Goal: Manage account settings

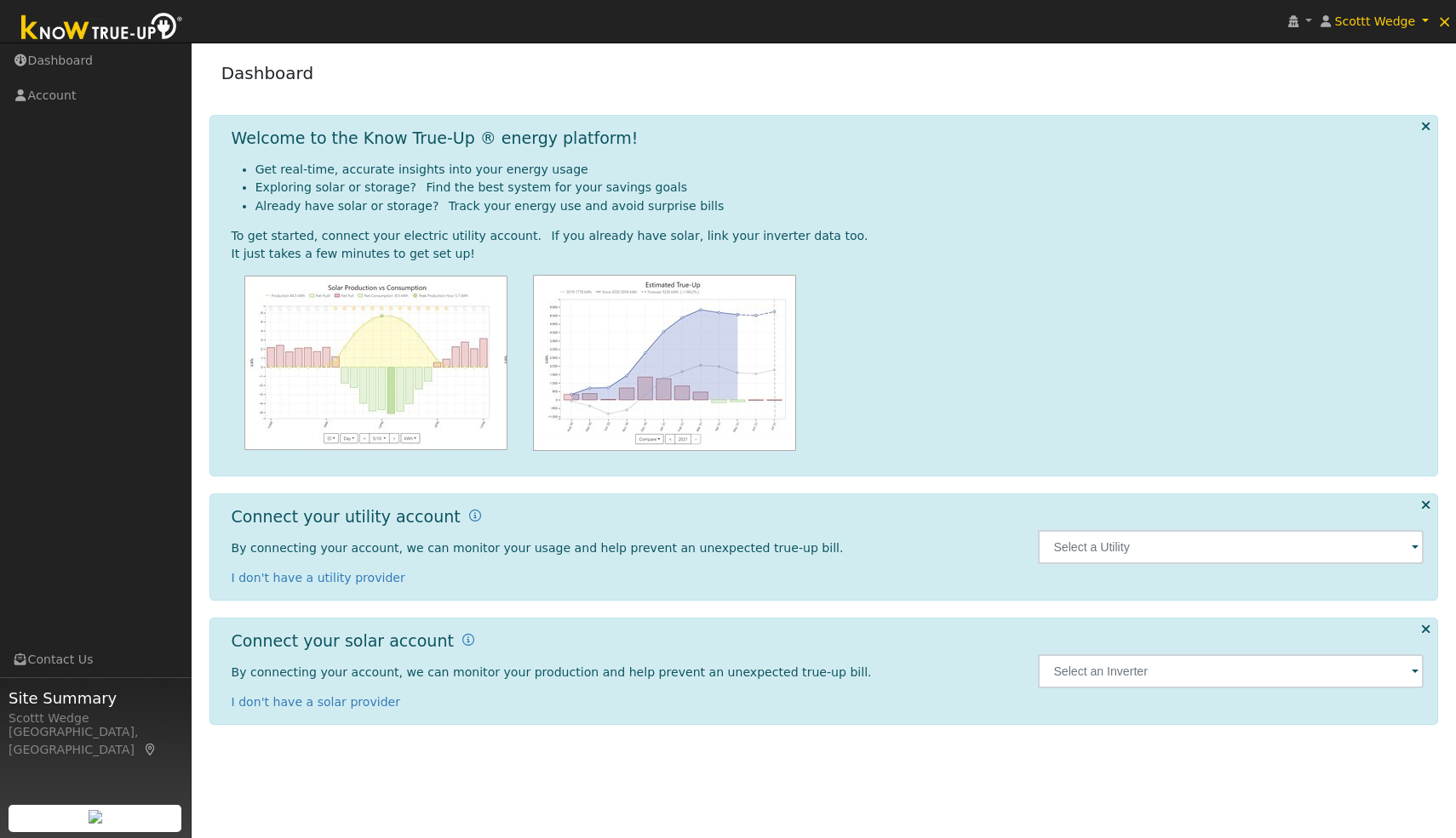
click at [1419, 125] on div "Welcome to the Know True-Up ® energy platform! Get real-time, accurate insights…" at bounding box center [824, 296] width 1230 height 362
click at [1422, 125] on icon at bounding box center [1425, 126] width 10 height 13
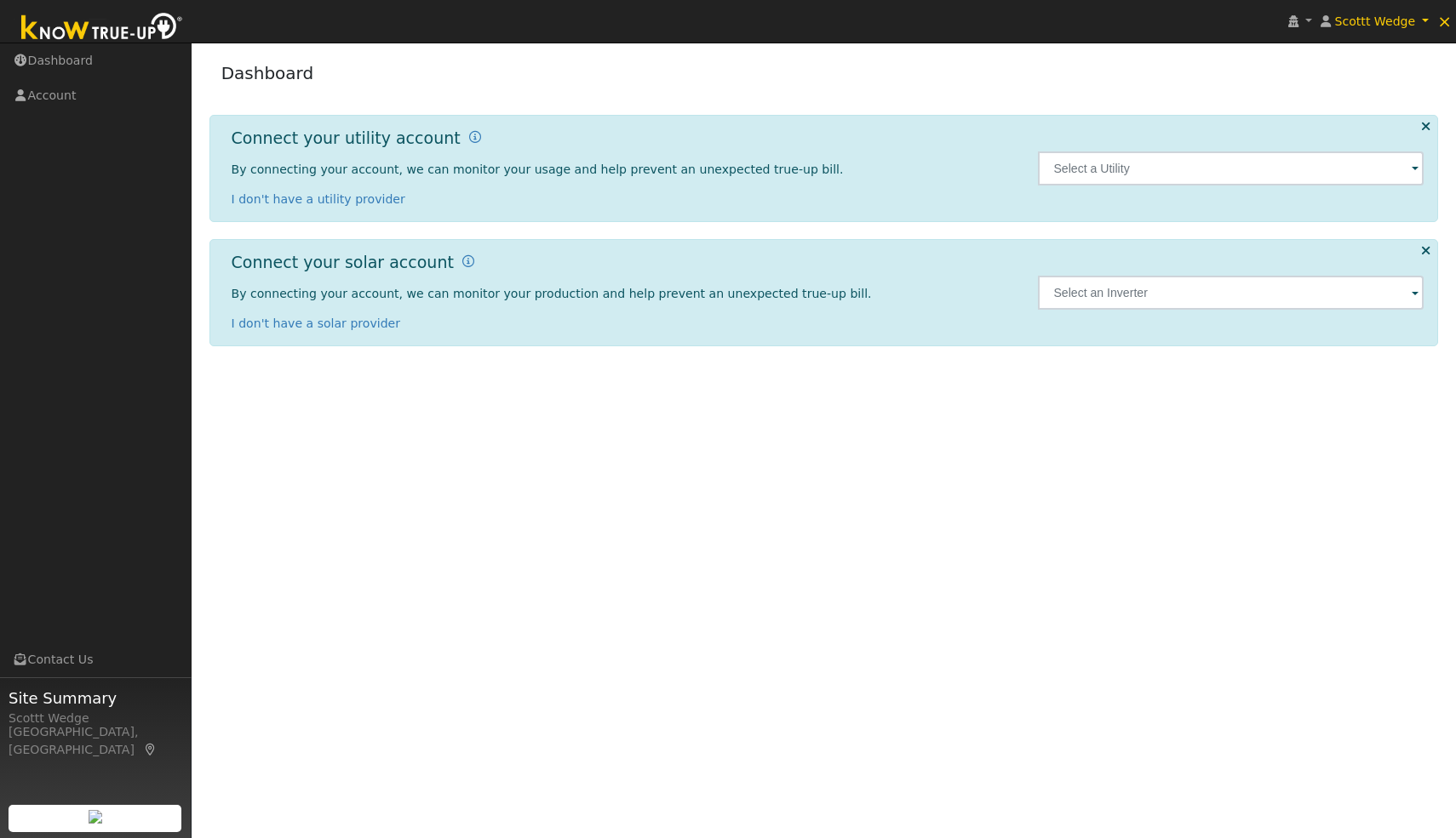
click at [1429, 124] on icon at bounding box center [1425, 126] width 10 height 13
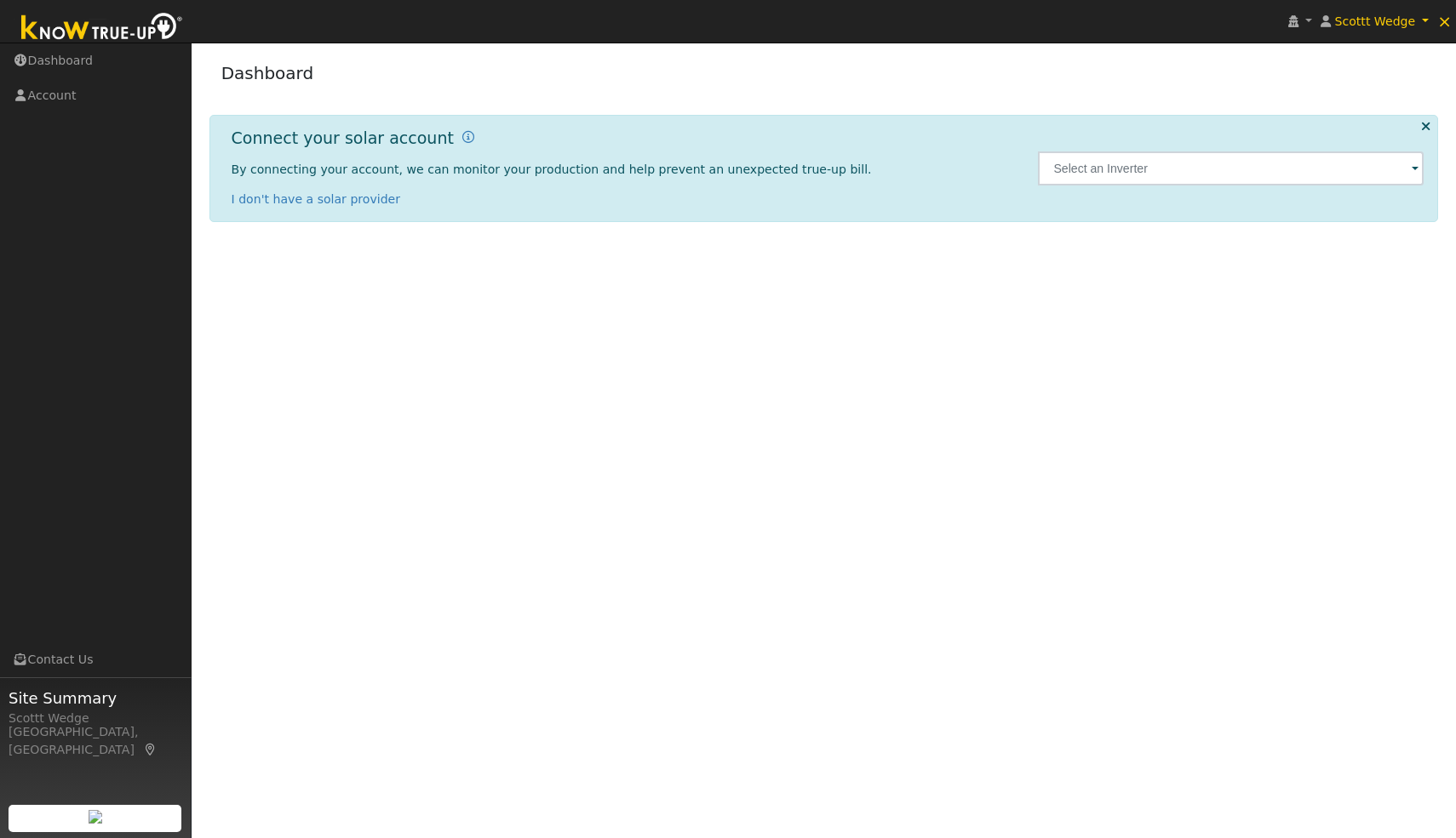
click at [1427, 125] on icon at bounding box center [1425, 126] width 10 height 13
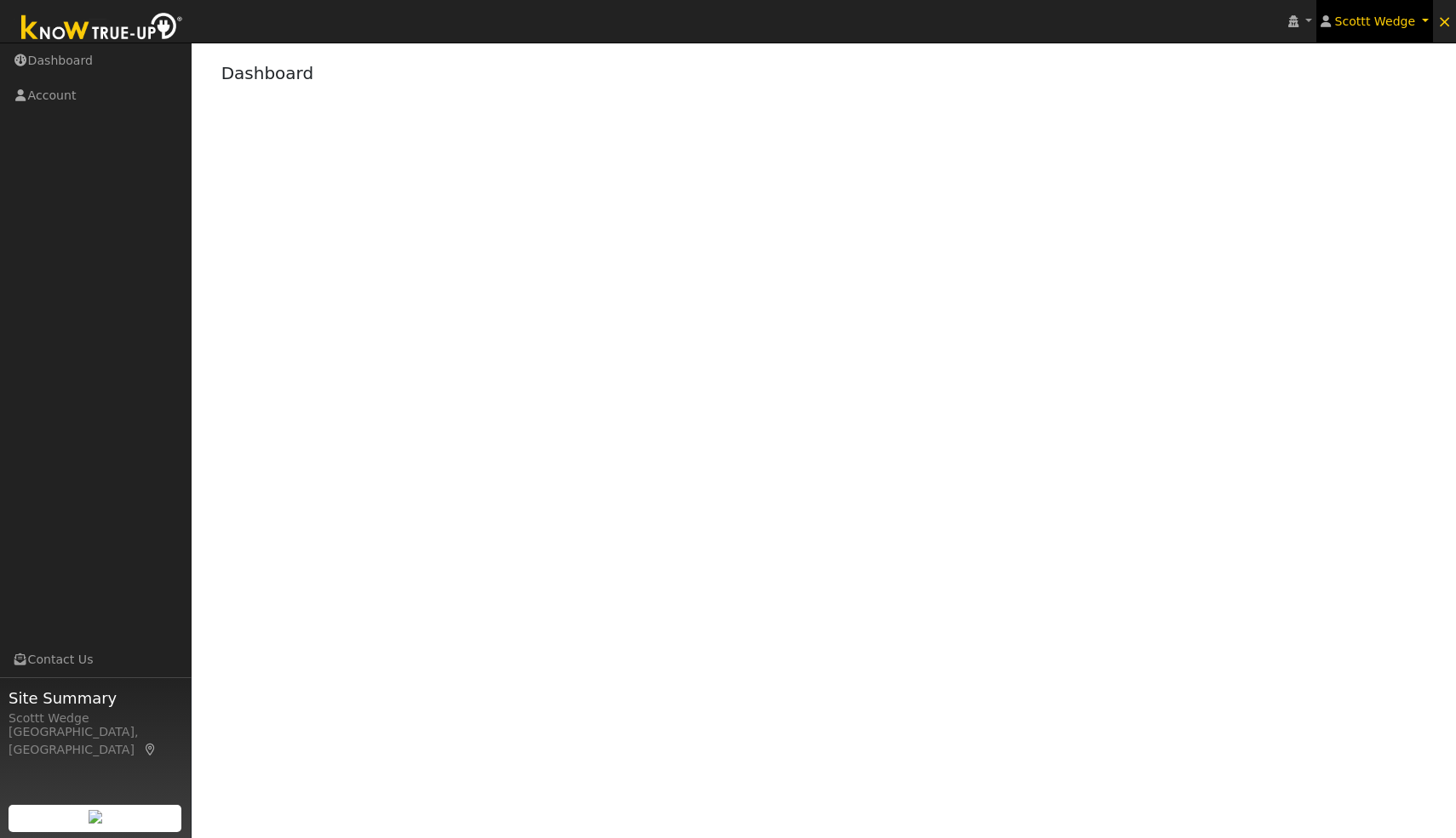
click at [1380, 22] on span "Scottt Wedge" at bounding box center [1375, 22] width 81 height 14
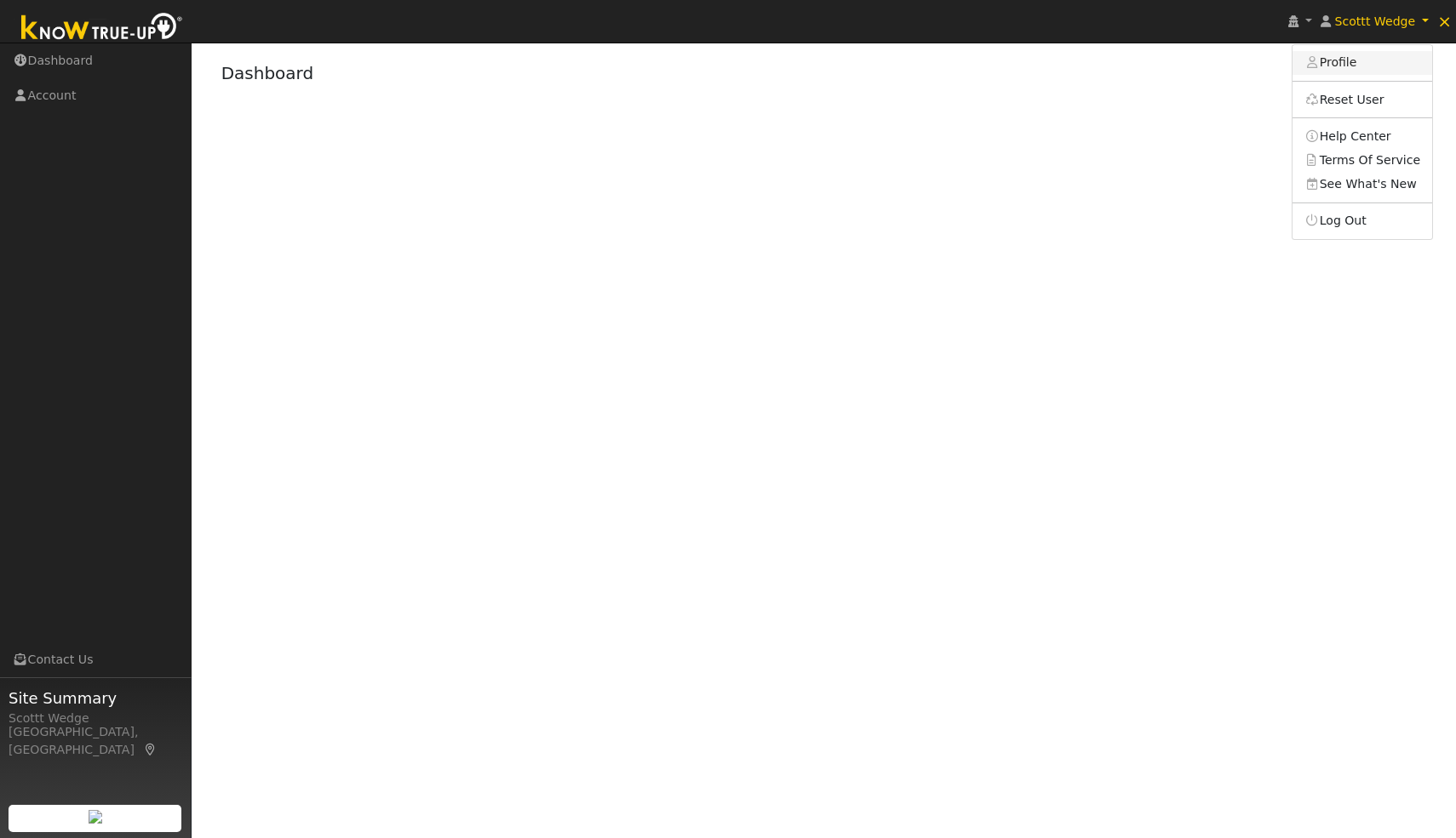
click at [1360, 58] on link "Profile" at bounding box center [1362, 62] width 140 height 24
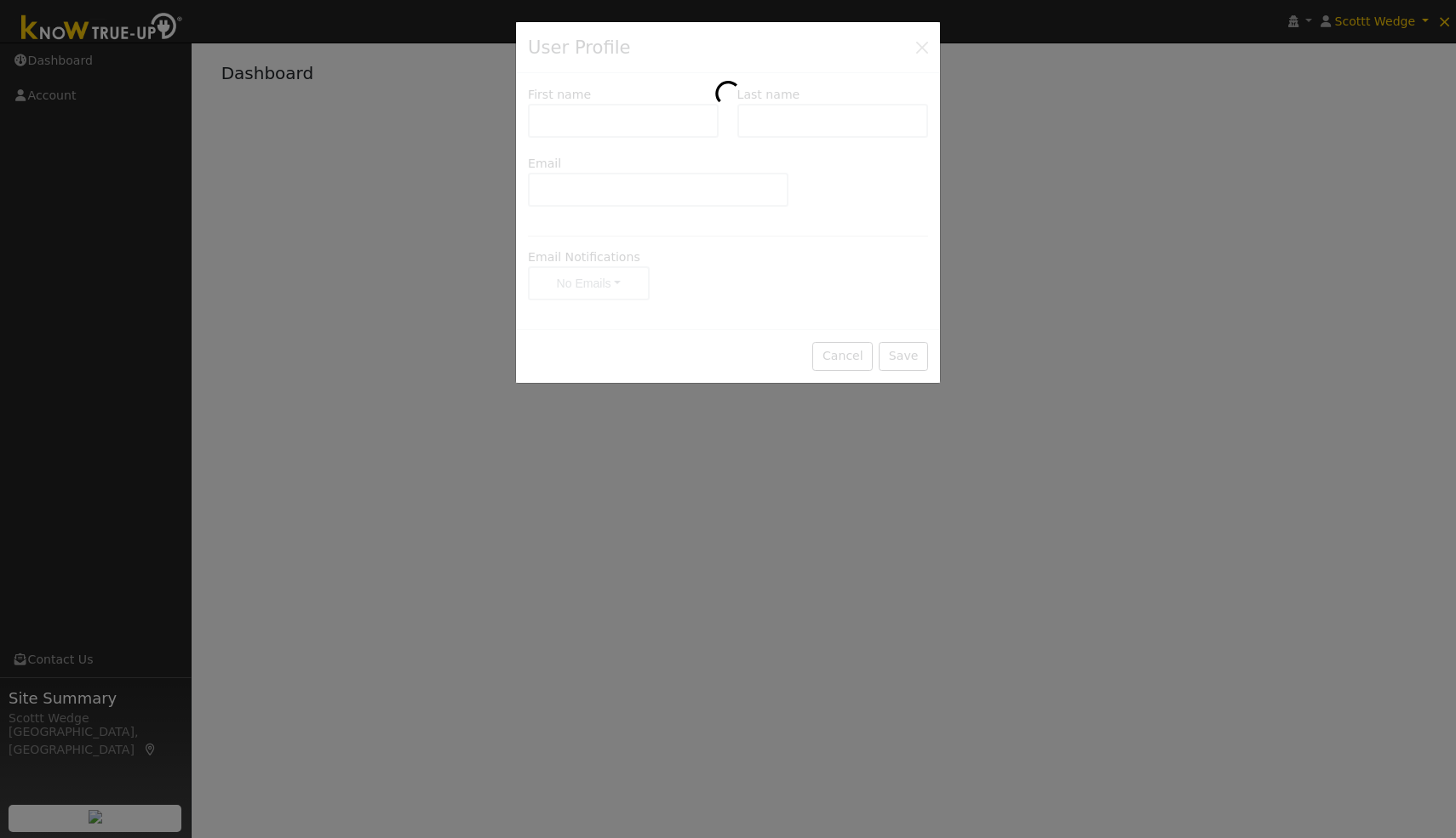
type input "Scottt"
type input "Wedge"
type input "w@[DOMAIN_NAME]"
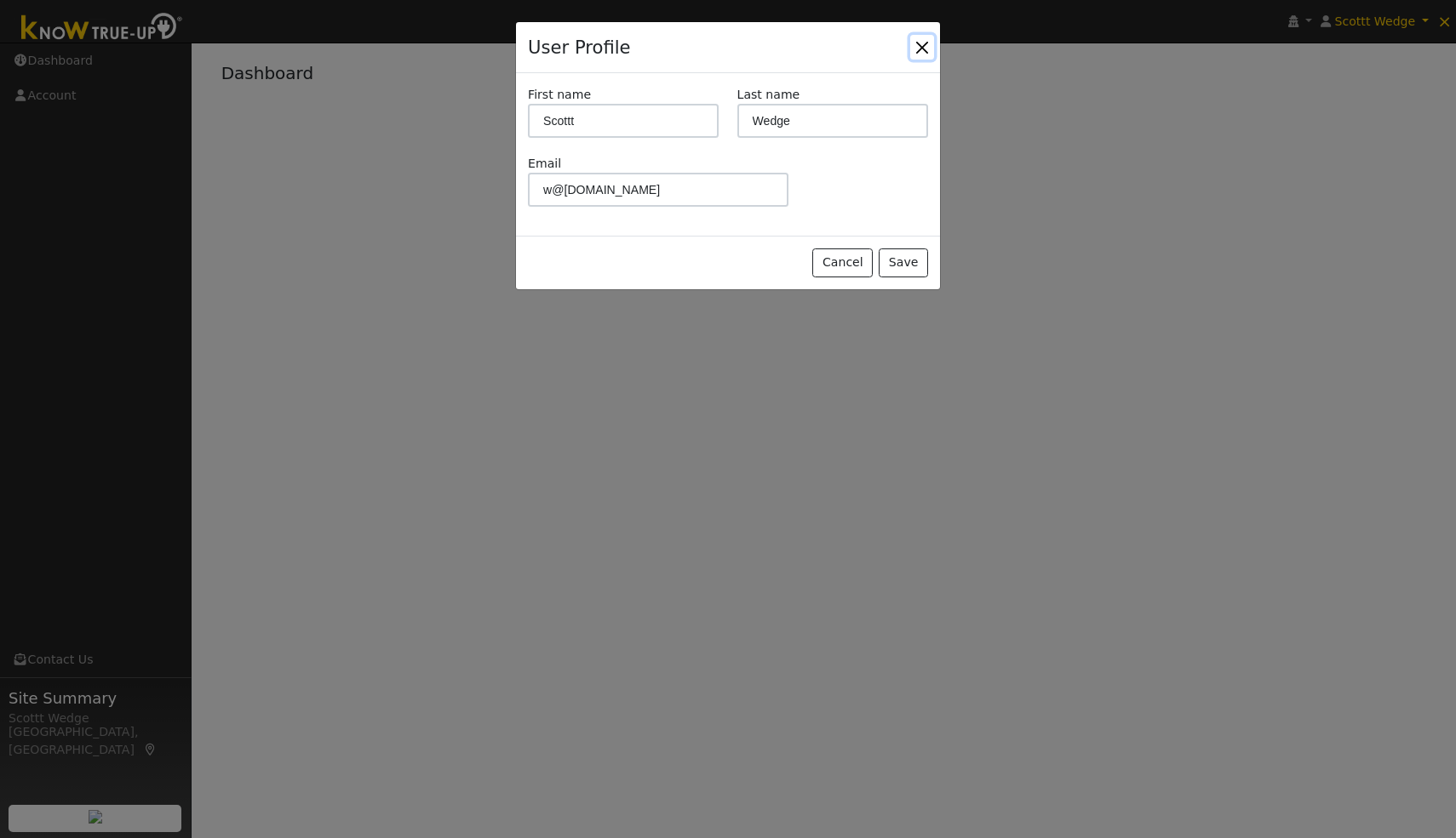
click at [916, 43] on button "Close" at bounding box center [921, 46] width 24 height 24
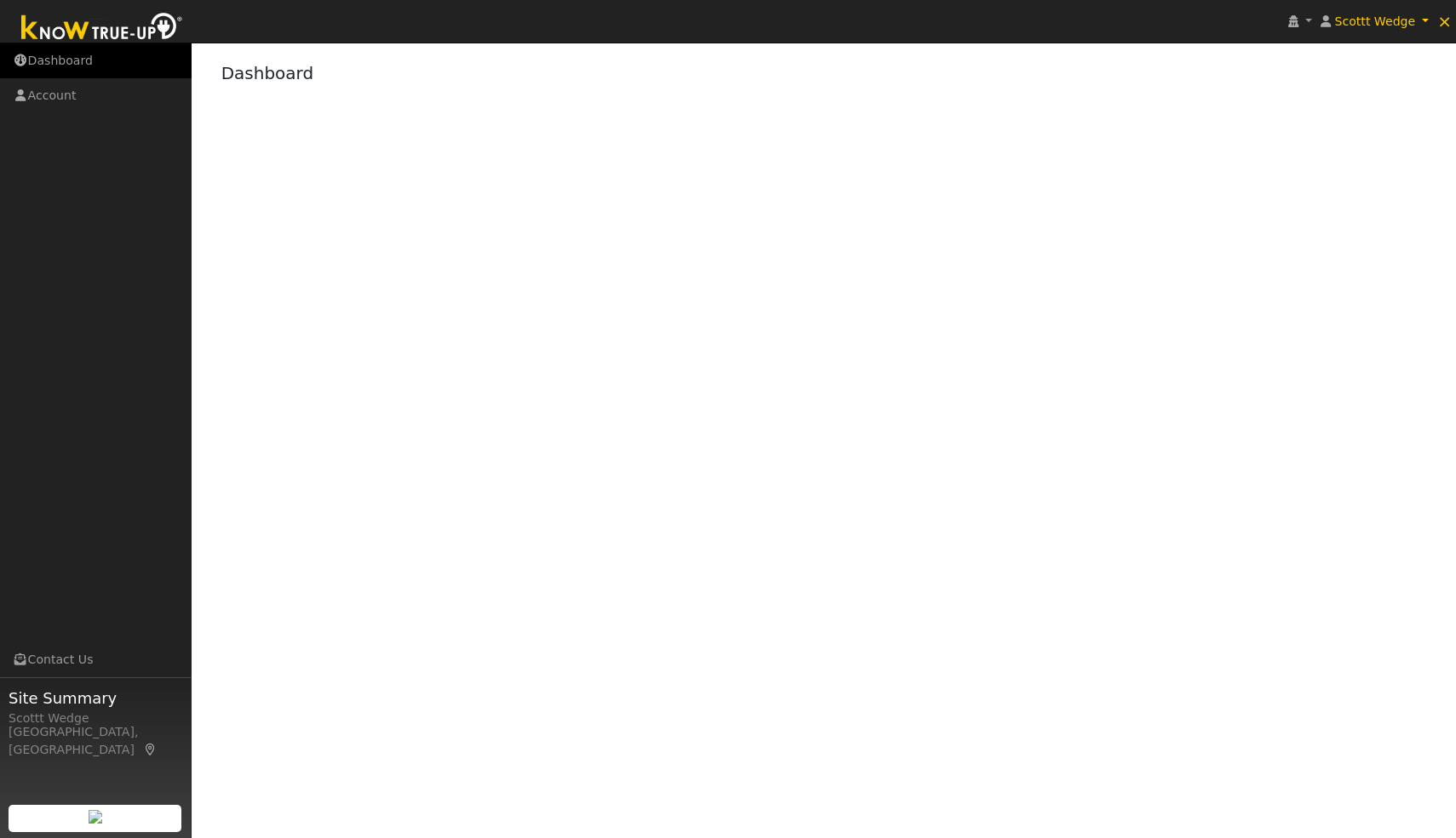
click at [61, 60] on link "Dashboard" at bounding box center [95, 61] width 191 height 35
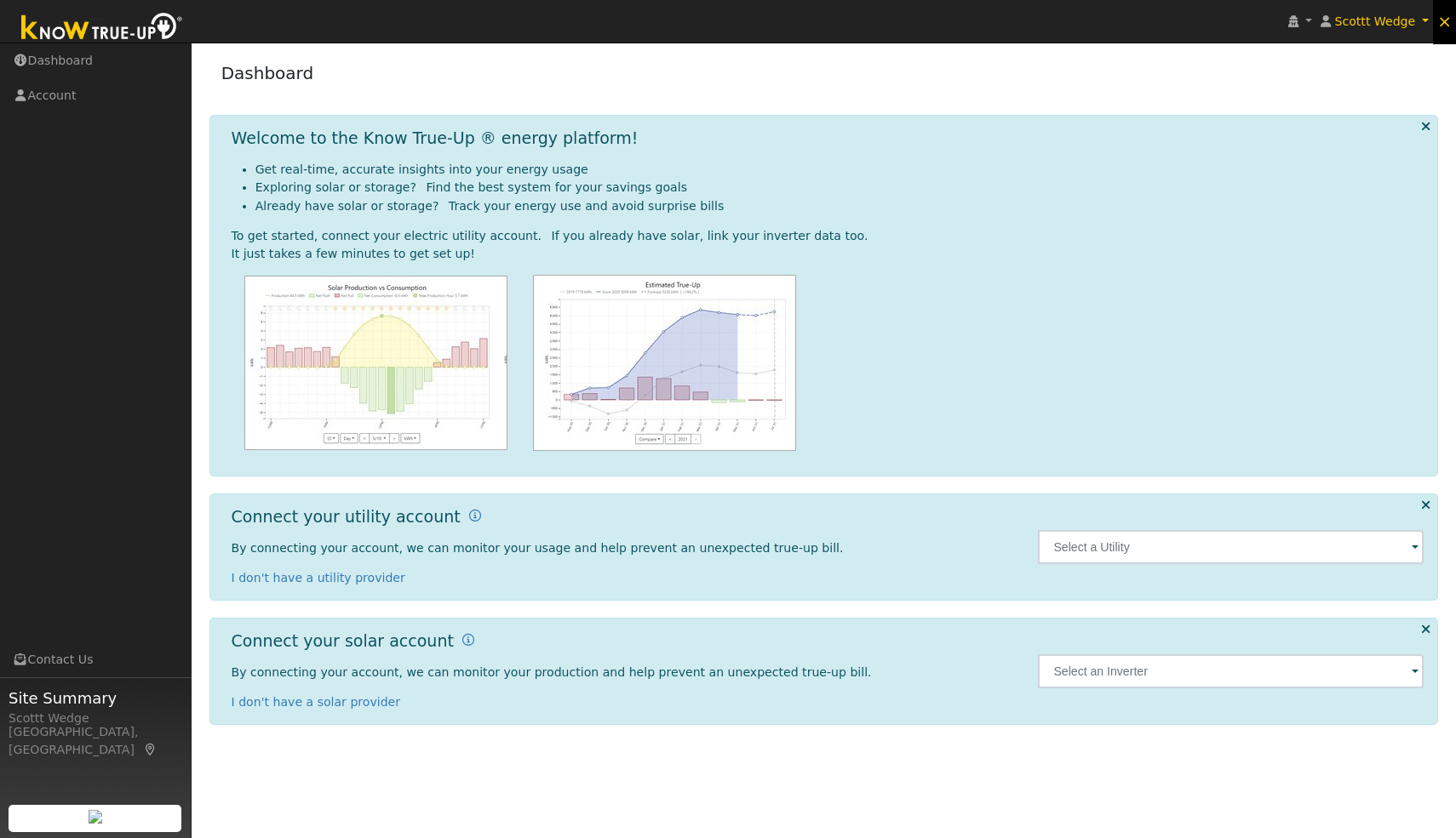
click at [1446, 17] on span "×" at bounding box center [1444, 21] width 15 height 20
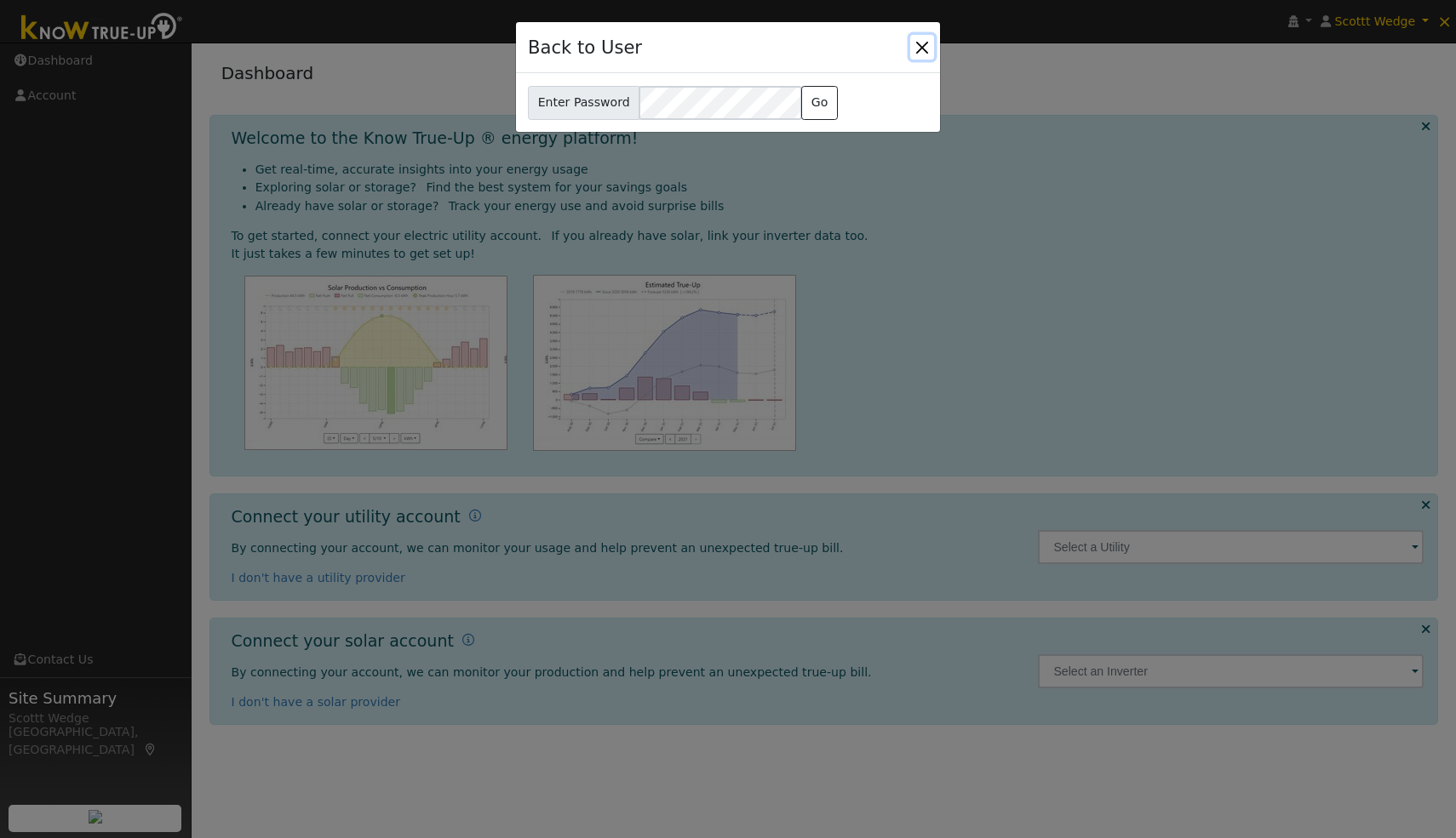
click at [918, 45] on button "Close" at bounding box center [921, 46] width 24 height 24
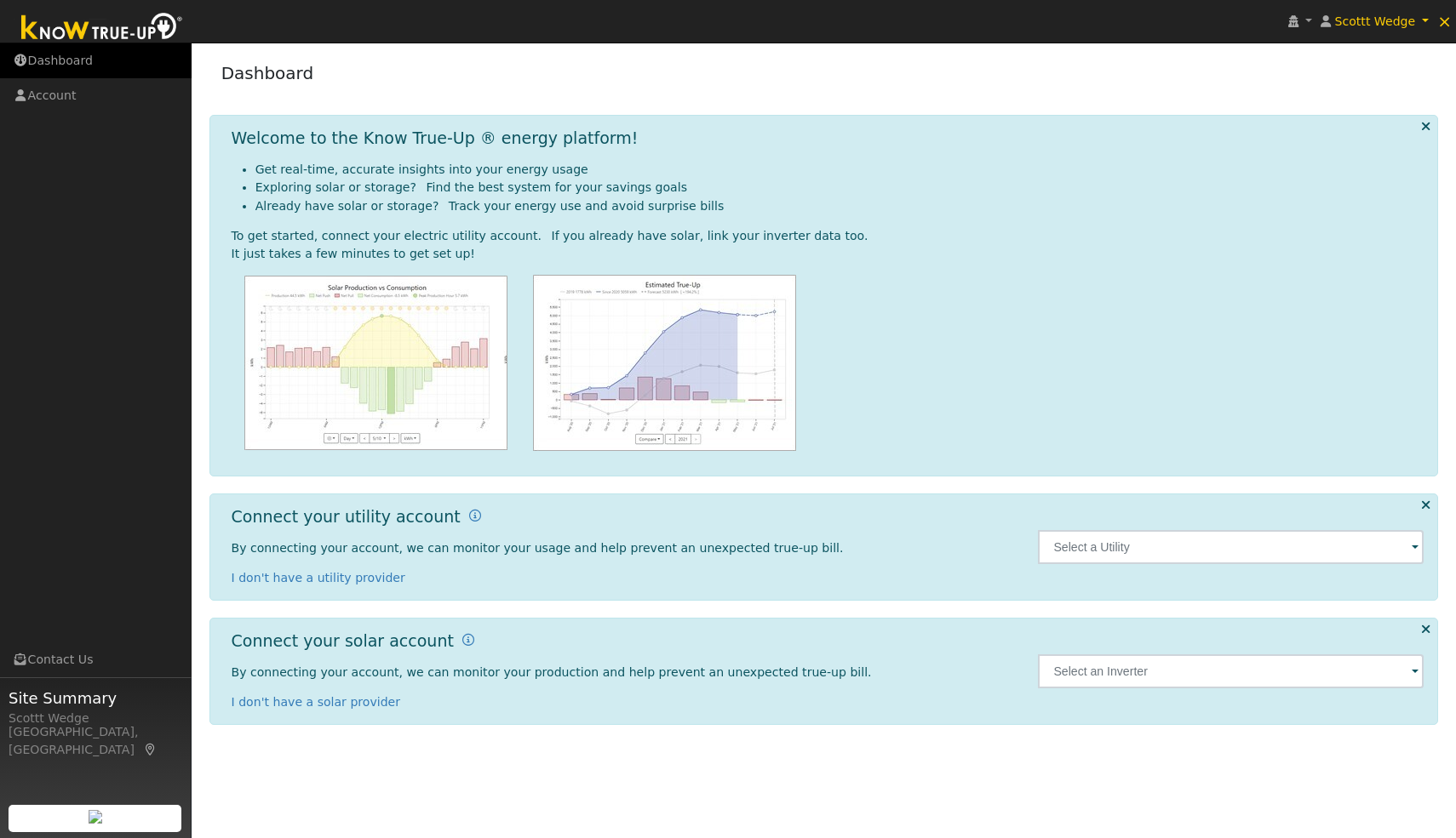
click at [27, 58] on link "Dashboard" at bounding box center [95, 61] width 191 height 35
click at [1428, 125] on icon at bounding box center [1425, 126] width 10 height 13
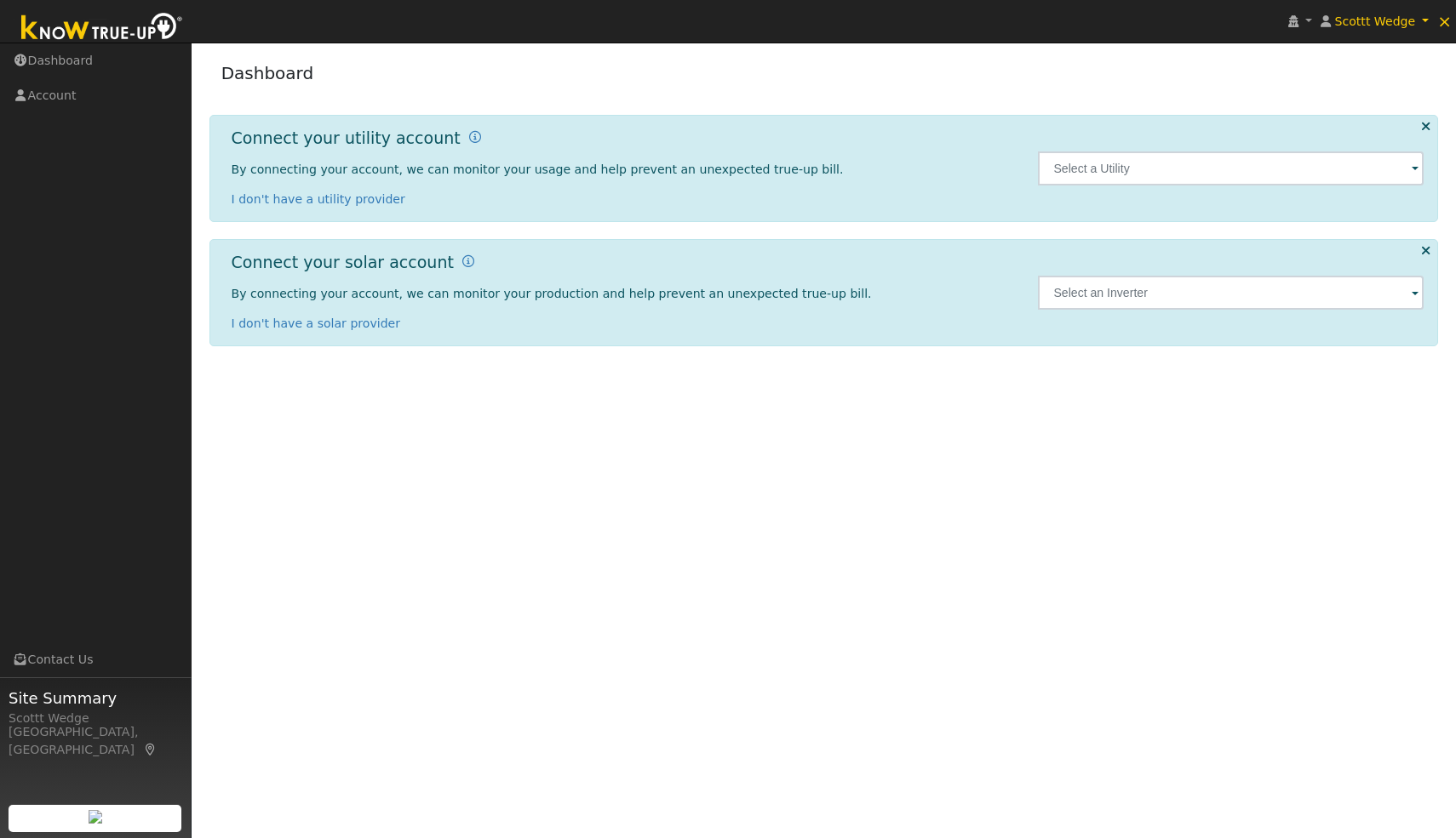
click at [1427, 124] on icon at bounding box center [1425, 126] width 10 height 13
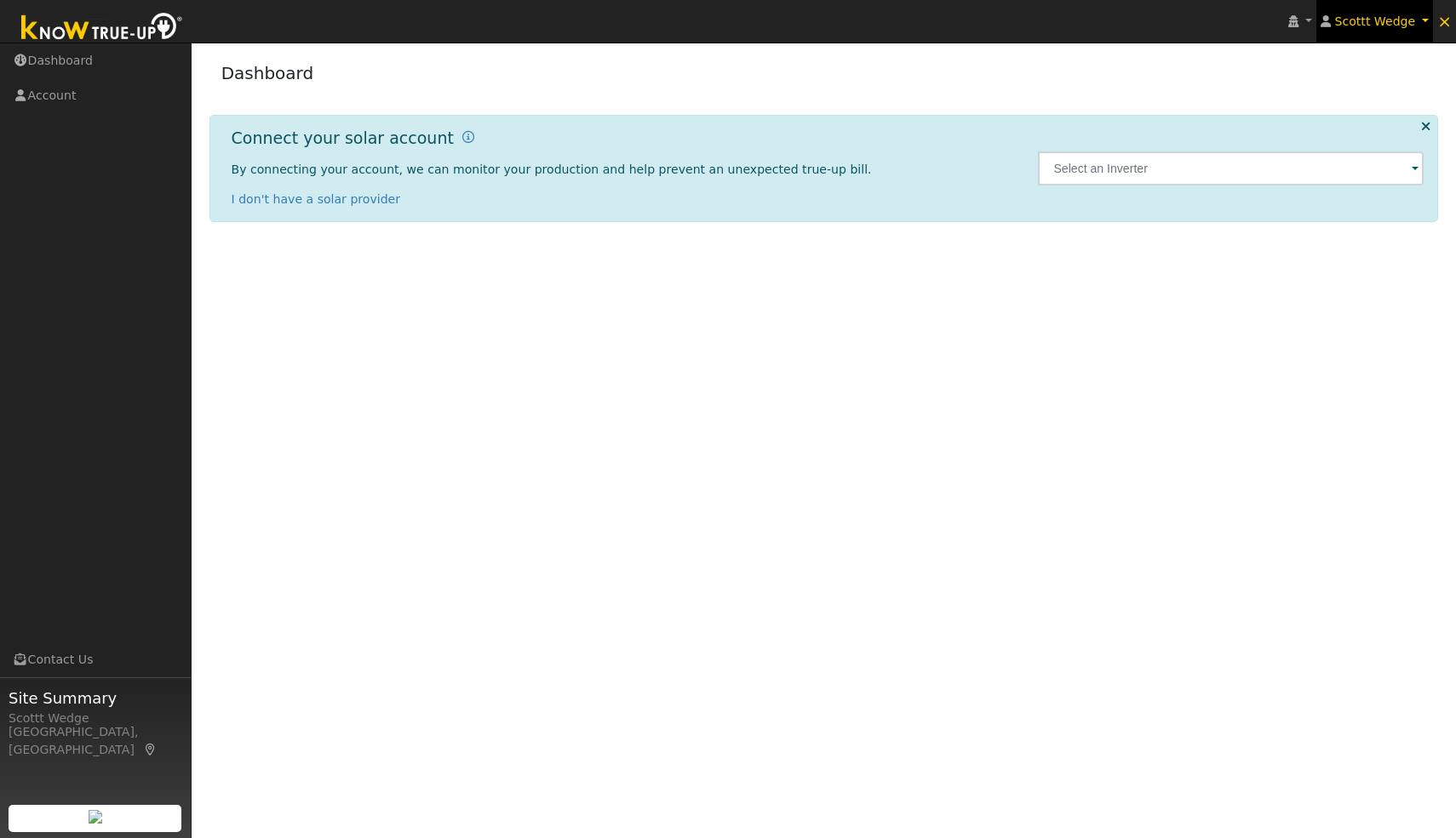
click at [1399, 23] on span "Scottt Wedge" at bounding box center [1375, 22] width 81 height 14
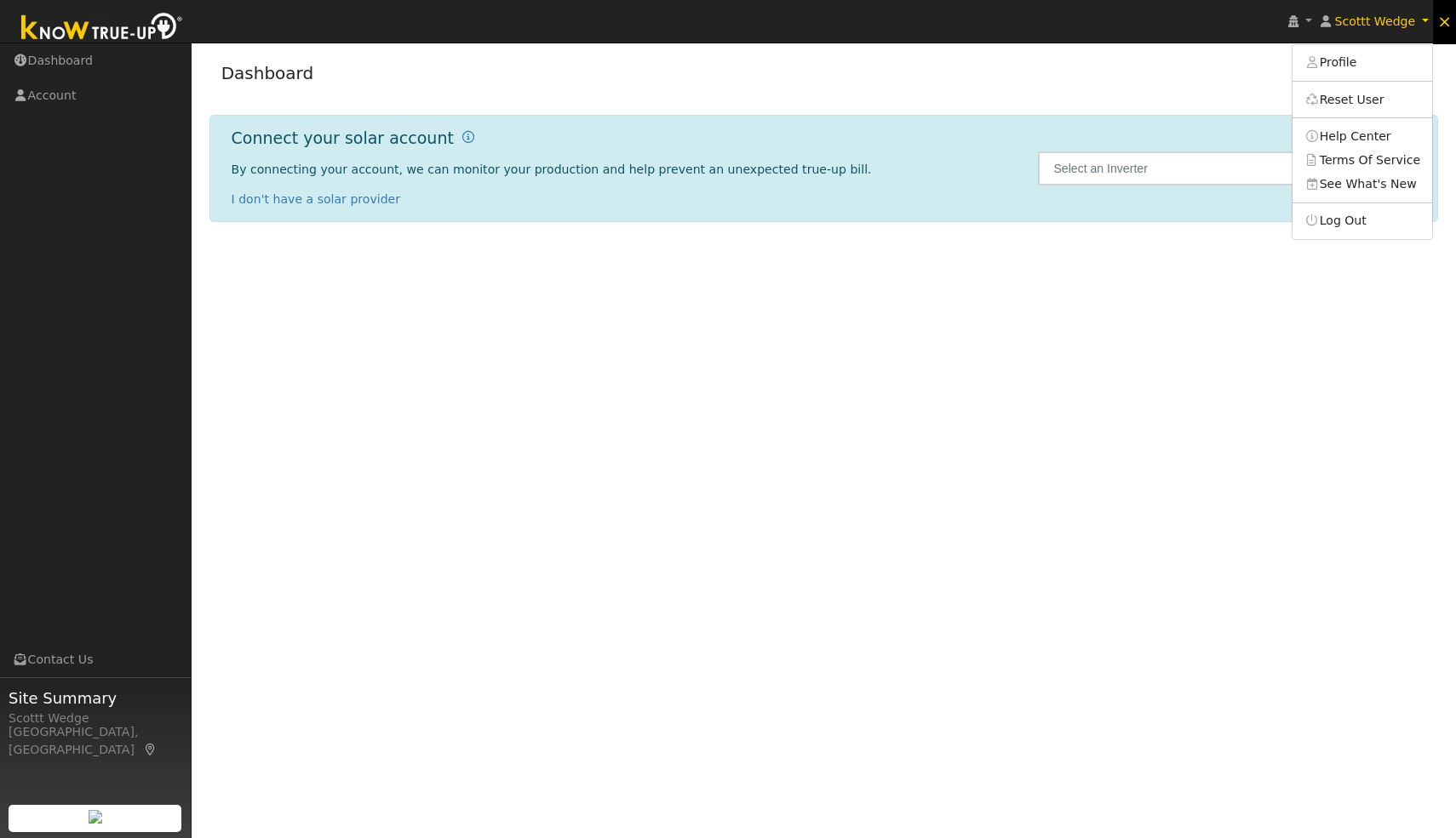
click at [1447, 25] on span "×" at bounding box center [1444, 21] width 15 height 20
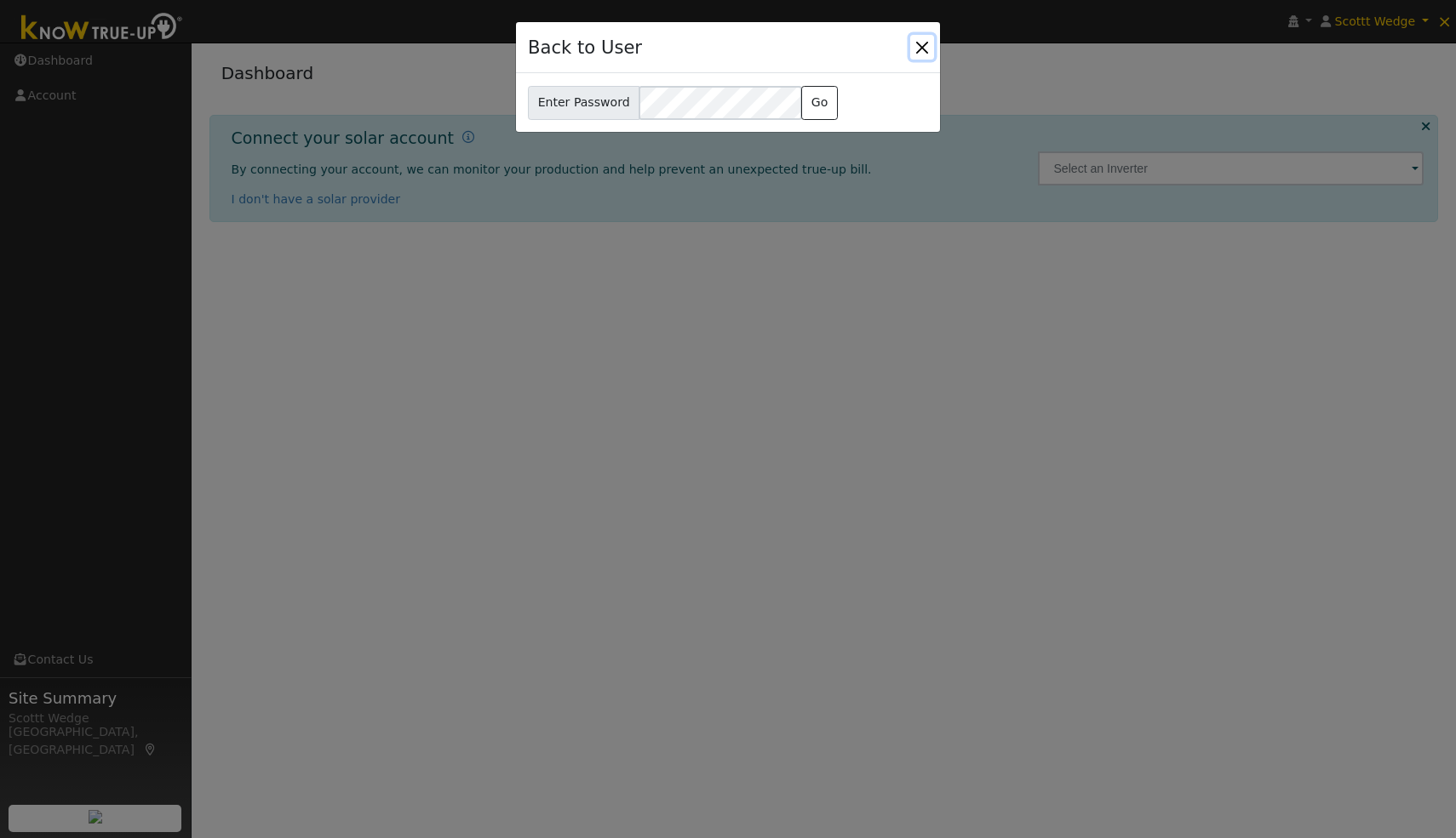
click at [921, 46] on button "Close" at bounding box center [921, 46] width 24 height 24
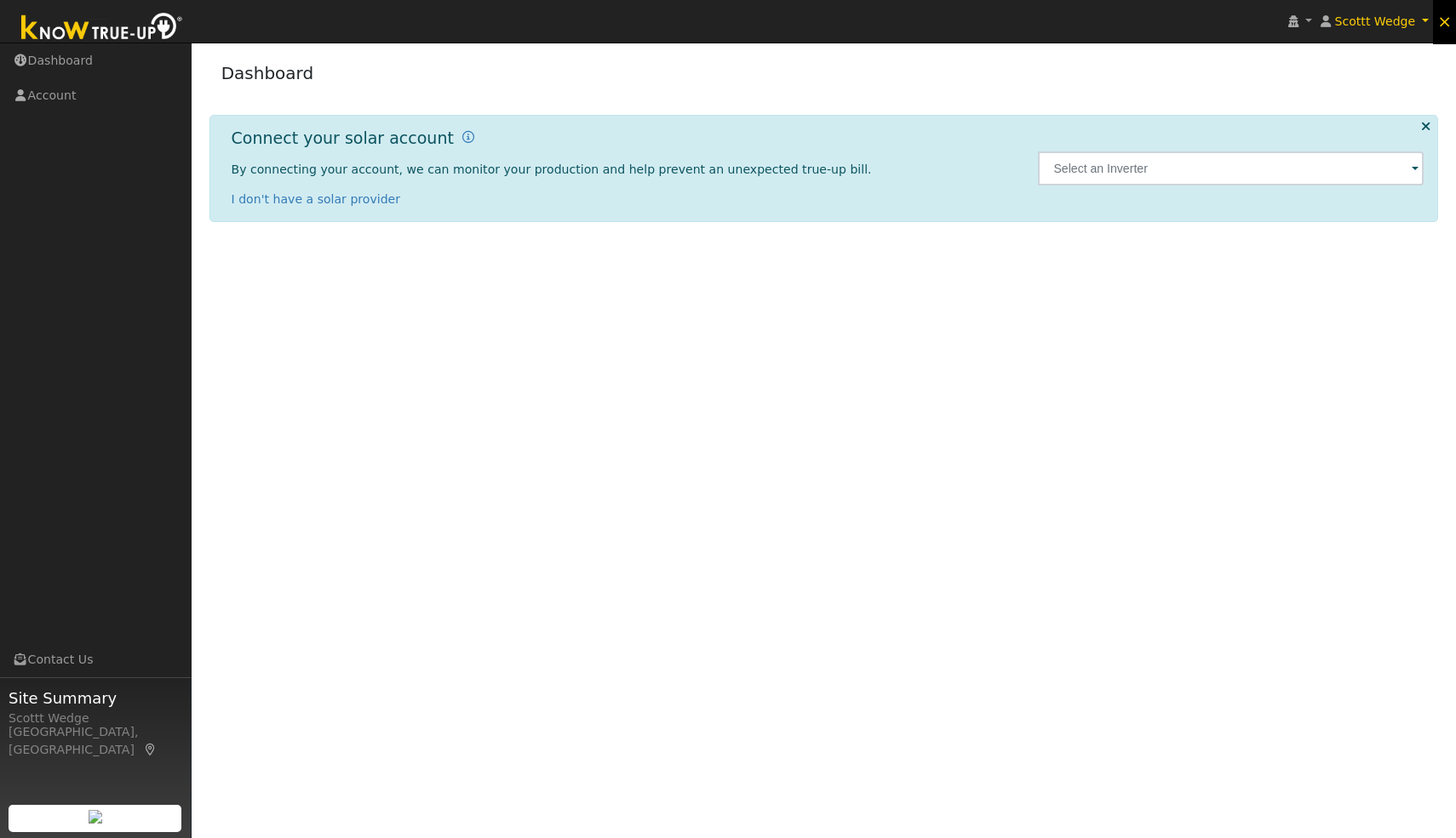
click at [1454, 22] on link "×" at bounding box center [1444, 21] width 23 height 46
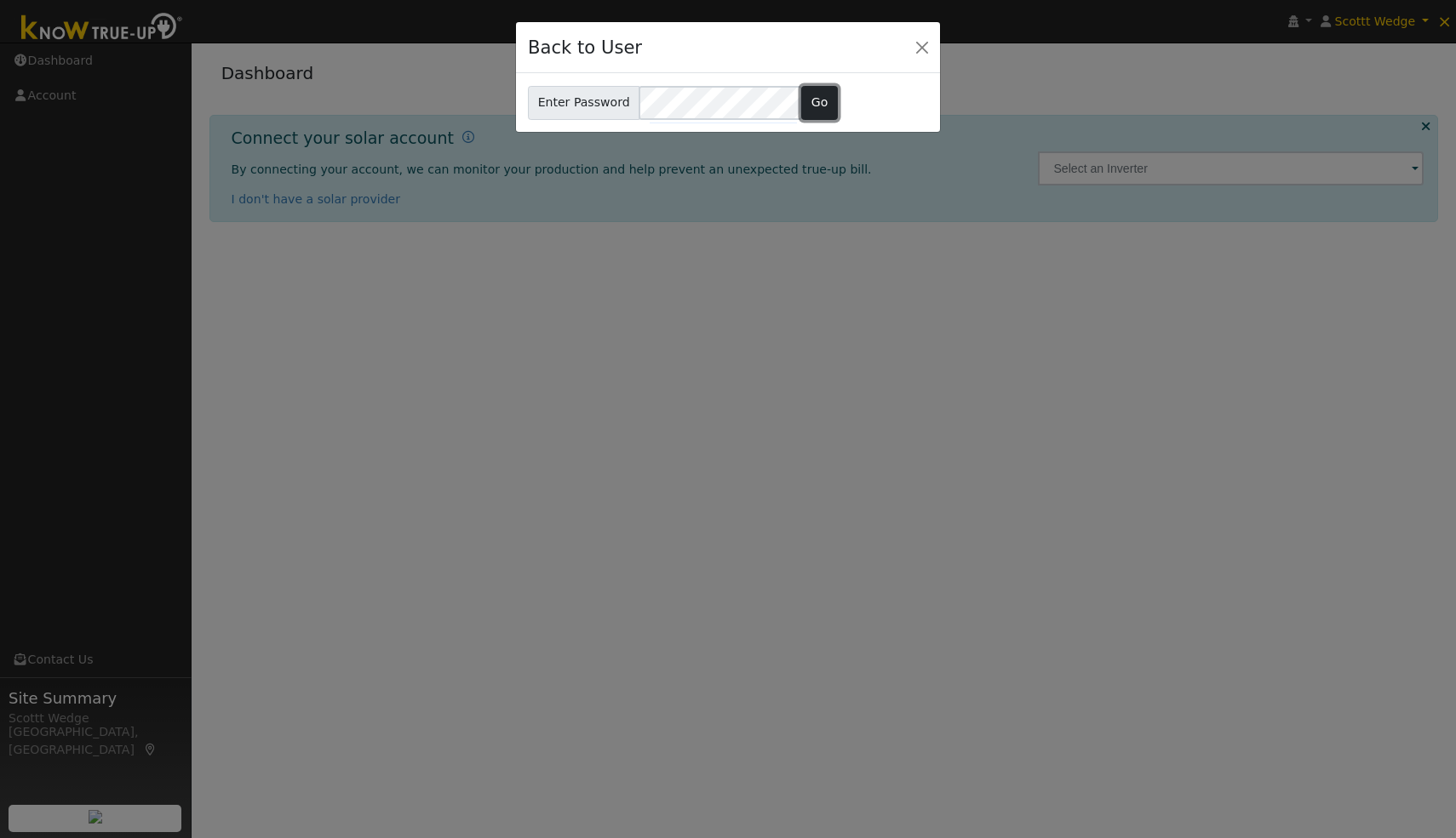
click at [817, 100] on button "Go" at bounding box center [820, 102] width 37 height 34
